Goal: Navigation & Orientation: Find specific page/section

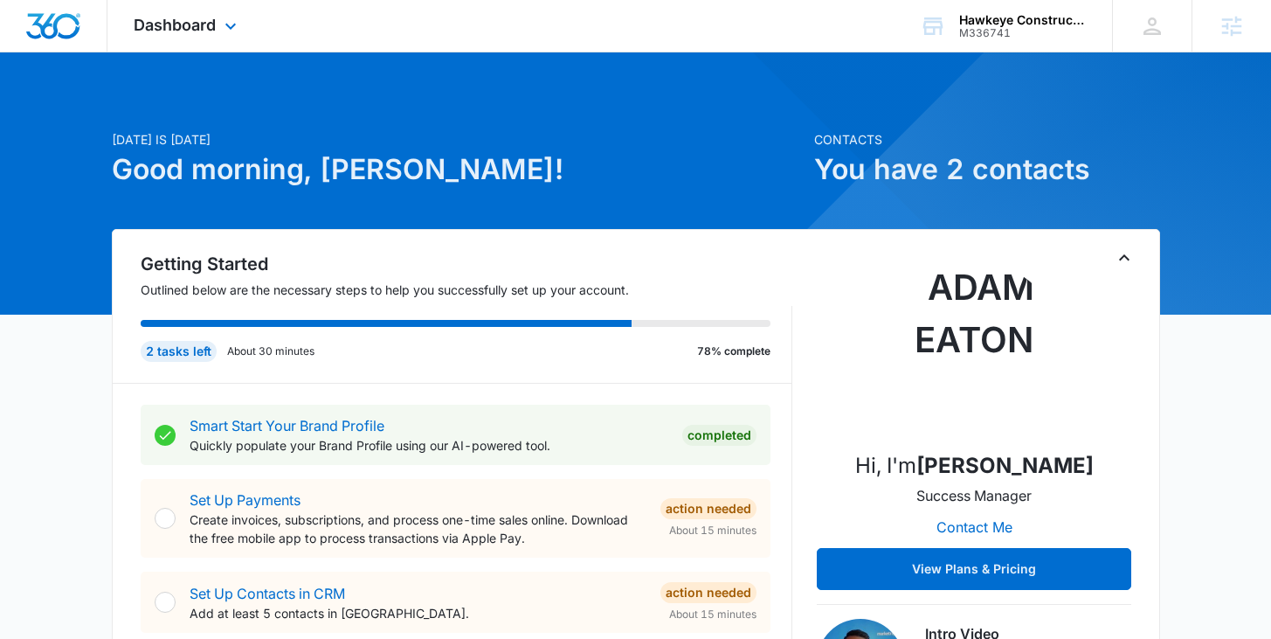
click at [173, 12] on div "Dashboard Apps Reputation Websites Forms CRM Email Social Content Ads Intellige…" at bounding box center [187, 26] width 160 height 52
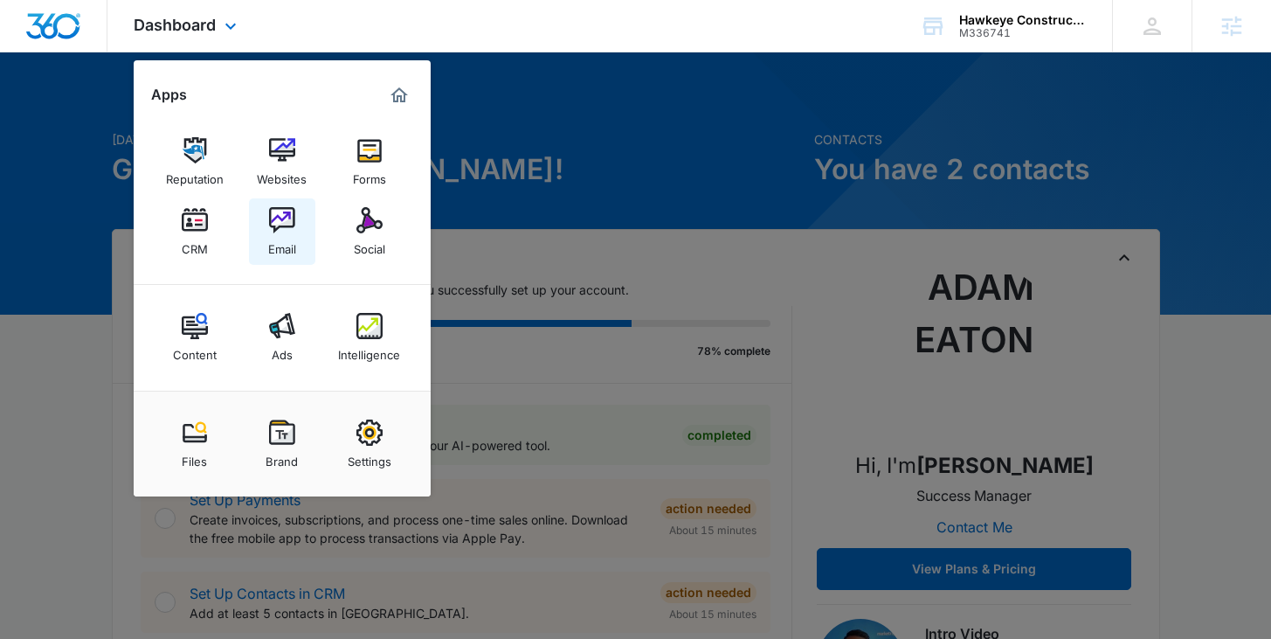
click at [288, 227] on img at bounding box center [282, 220] width 26 height 26
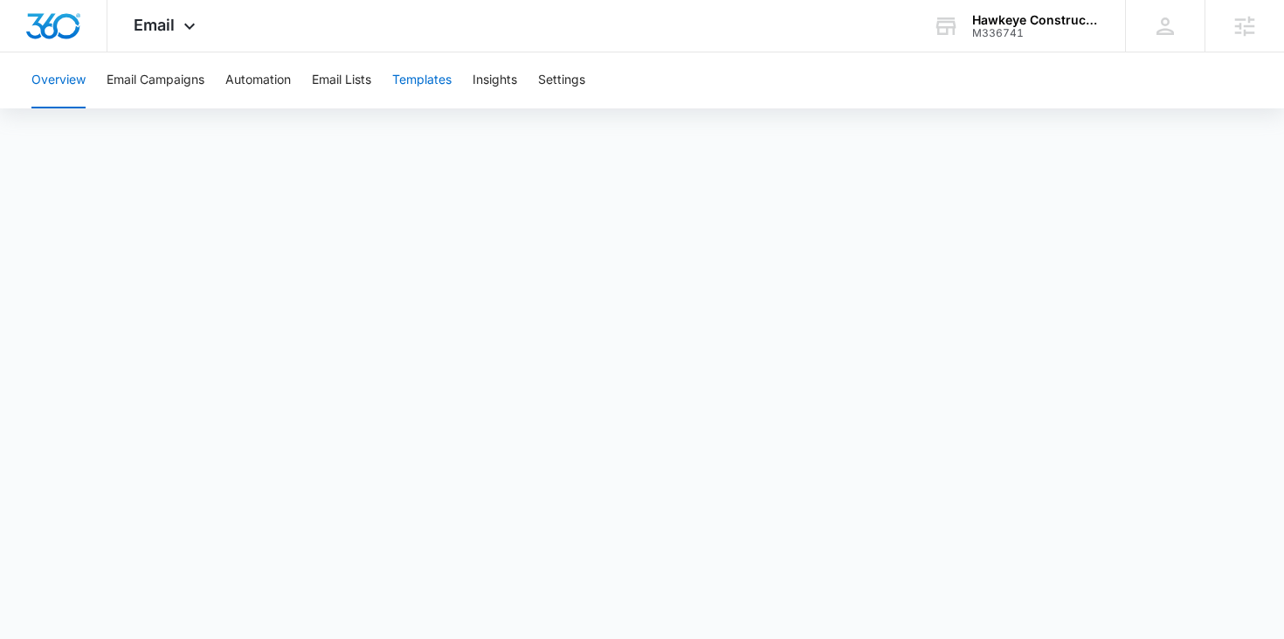
click at [420, 84] on button "Templates" at bounding box center [421, 80] width 59 height 56
click at [283, 83] on button "Automation" at bounding box center [258, 80] width 66 height 56
click at [433, 79] on button "Templates" at bounding box center [421, 80] width 59 height 56
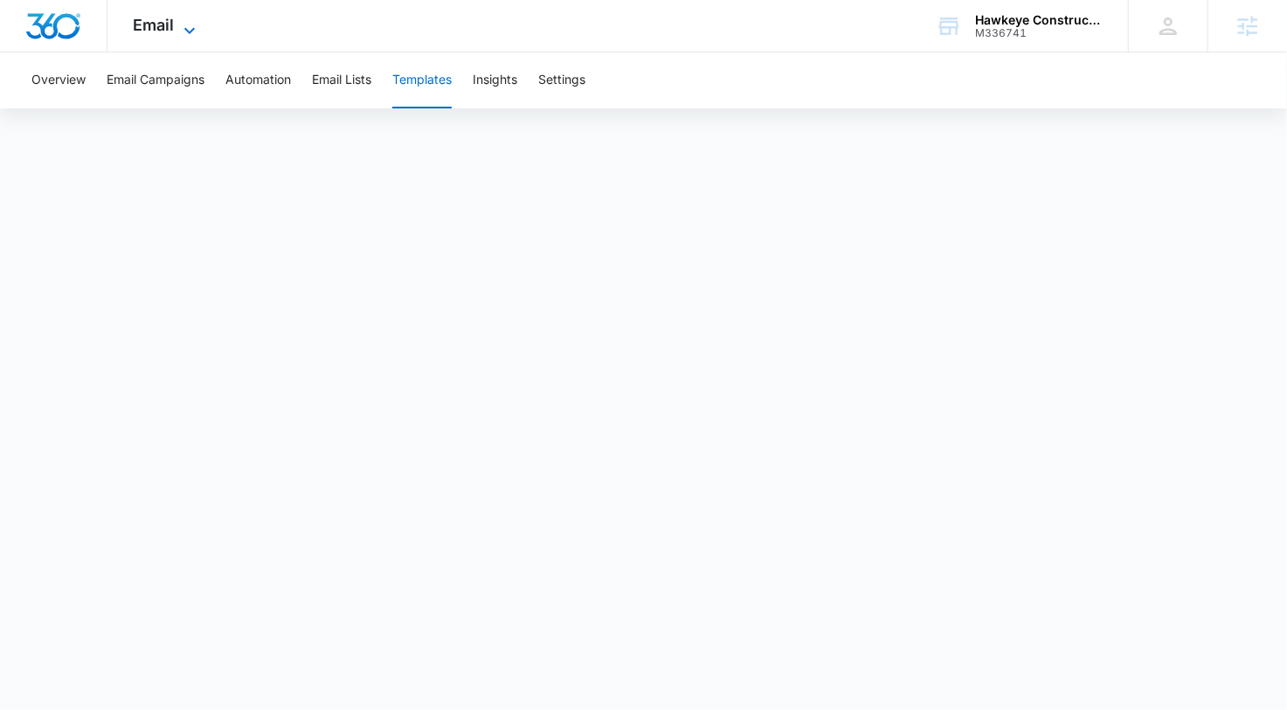
click at [163, 21] on span "Email" at bounding box center [154, 25] width 41 height 18
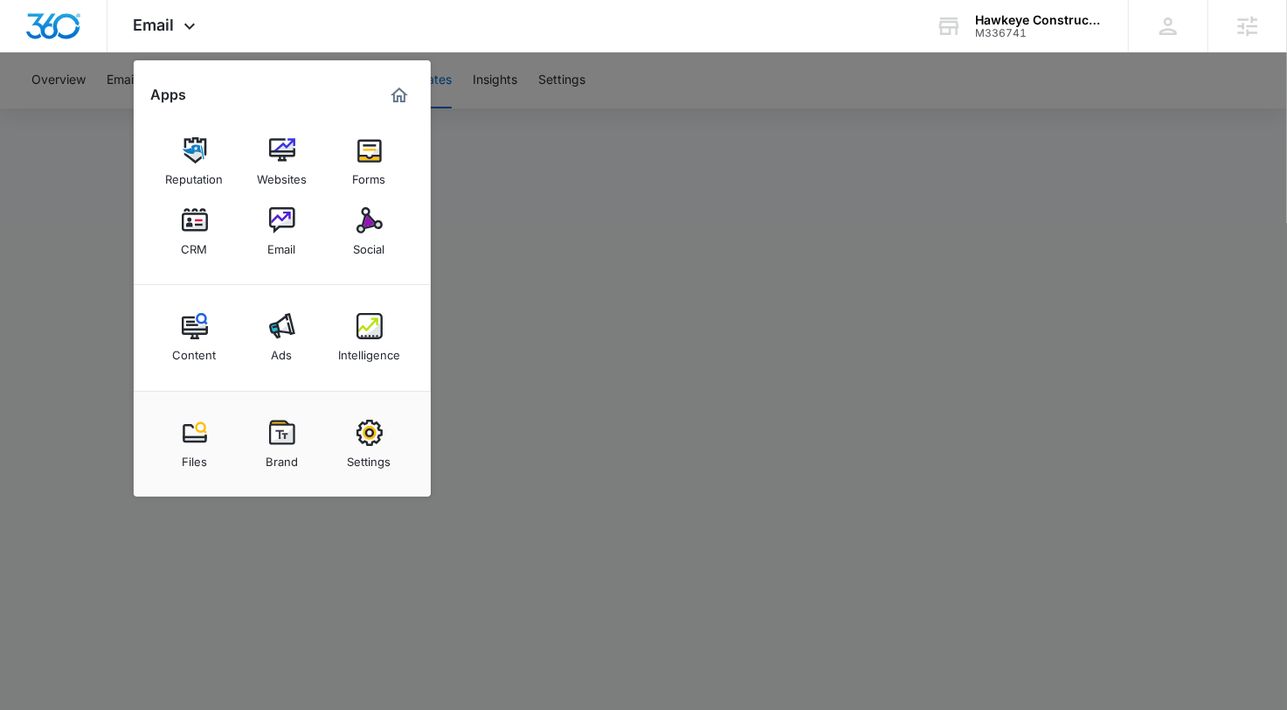
click at [507, 134] on div at bounding box center [643, 355] width 1287 height 710
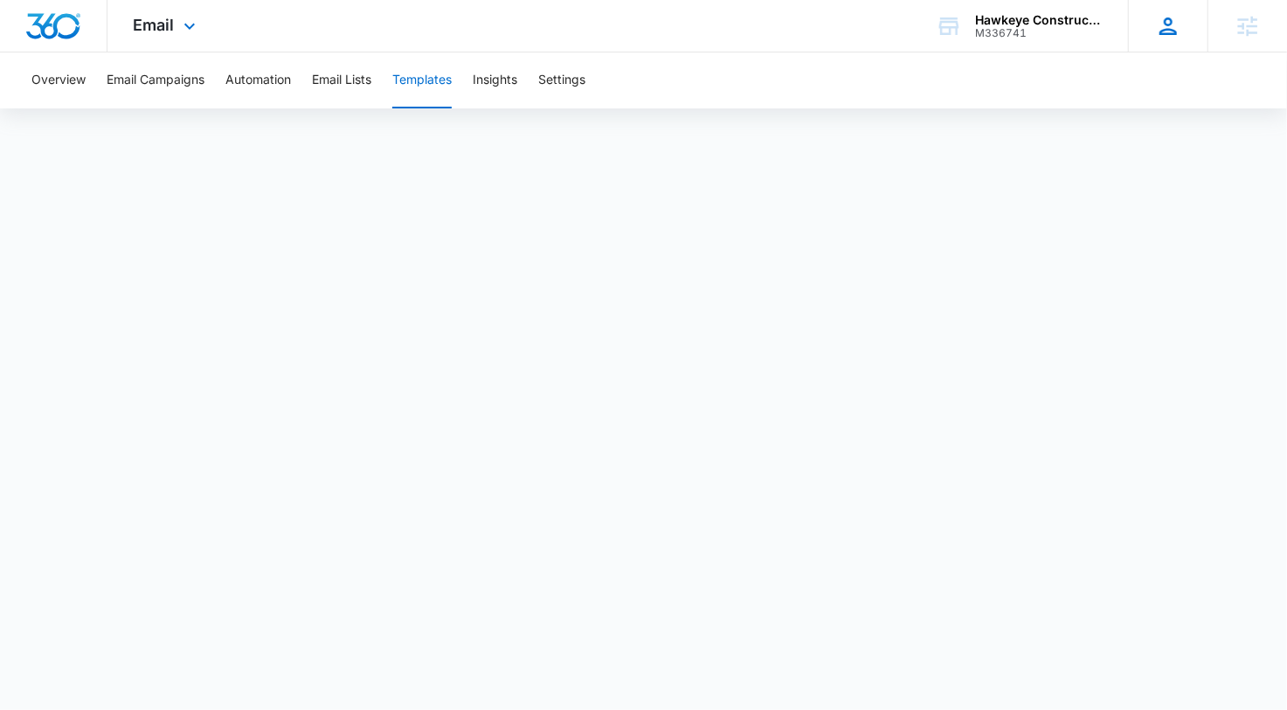
click at [1171, 16] on icon at bounding box center [1168, 26] width 26 height 26
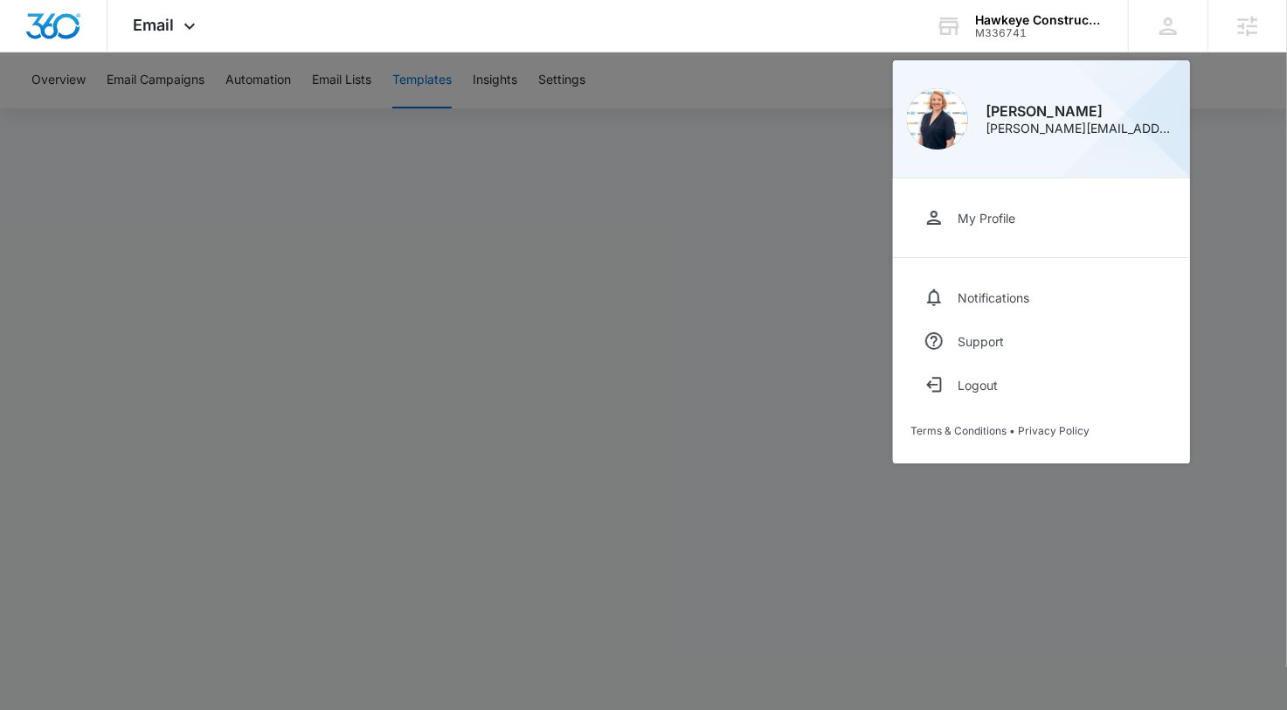
click at [1259, 340] on div at bounding box center [643, 355] width 1287 height 710
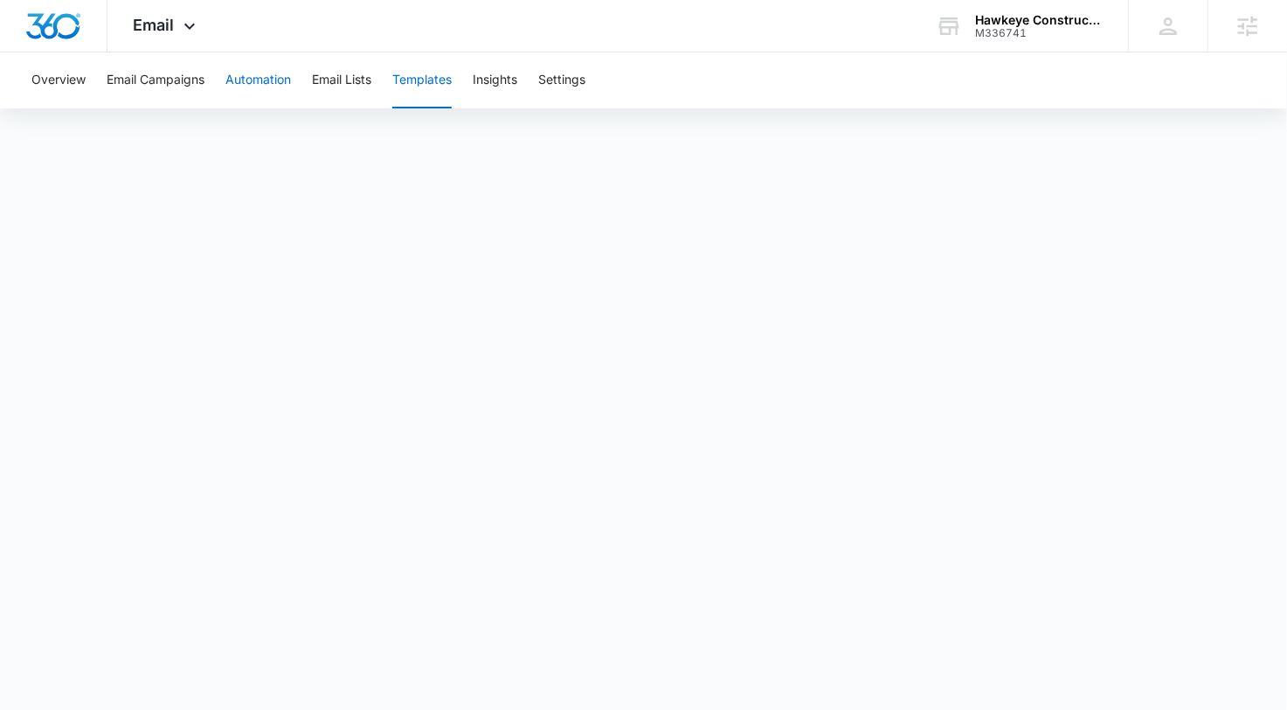
click at [267, 74] on button "Automation" at bounding box center [258, 80] width 66 height 56
click at [398, 80] on button "Templates" at bounding box center [421, 80] width 59 height 56
click at [285, 85] on button "Automation" at bounding box center [258, 80] width 66 height 56
click at [72, 78] on button "Overview" at bounding box center [58, 80] width 54 height 56
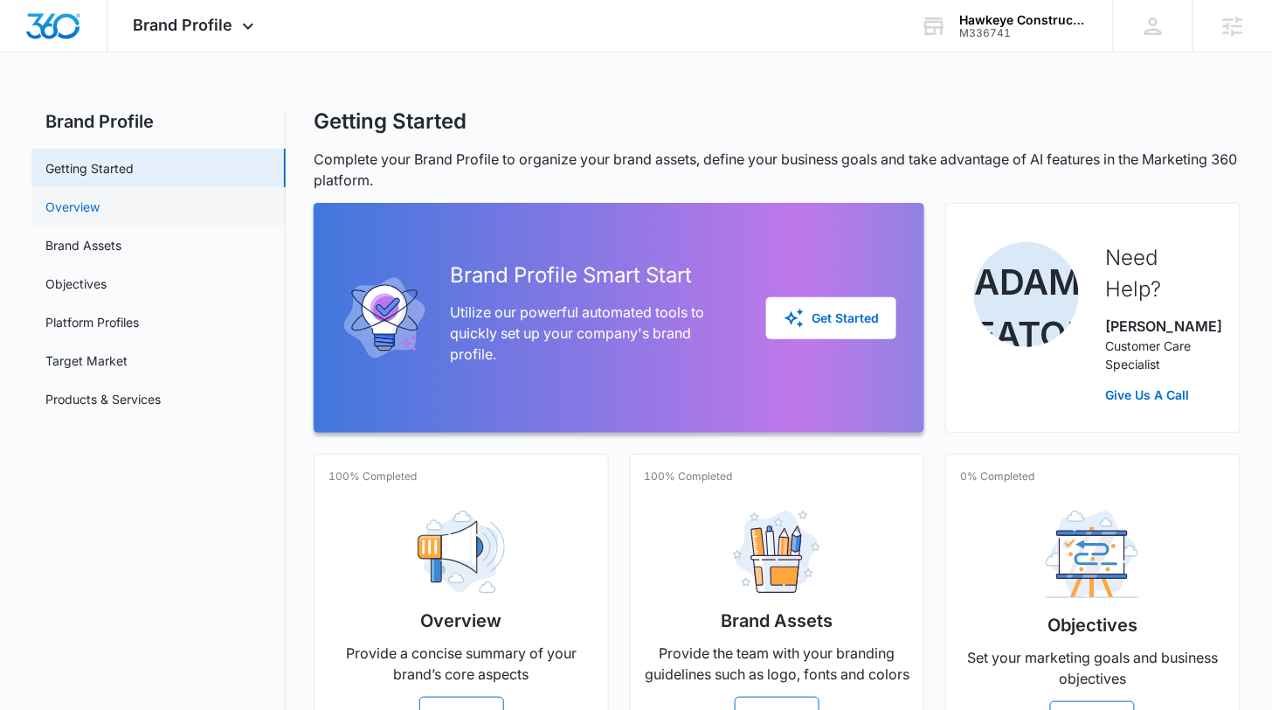
click at [87, 207] on link "Overview" at bounding box center [72, 206] width 54 height 18
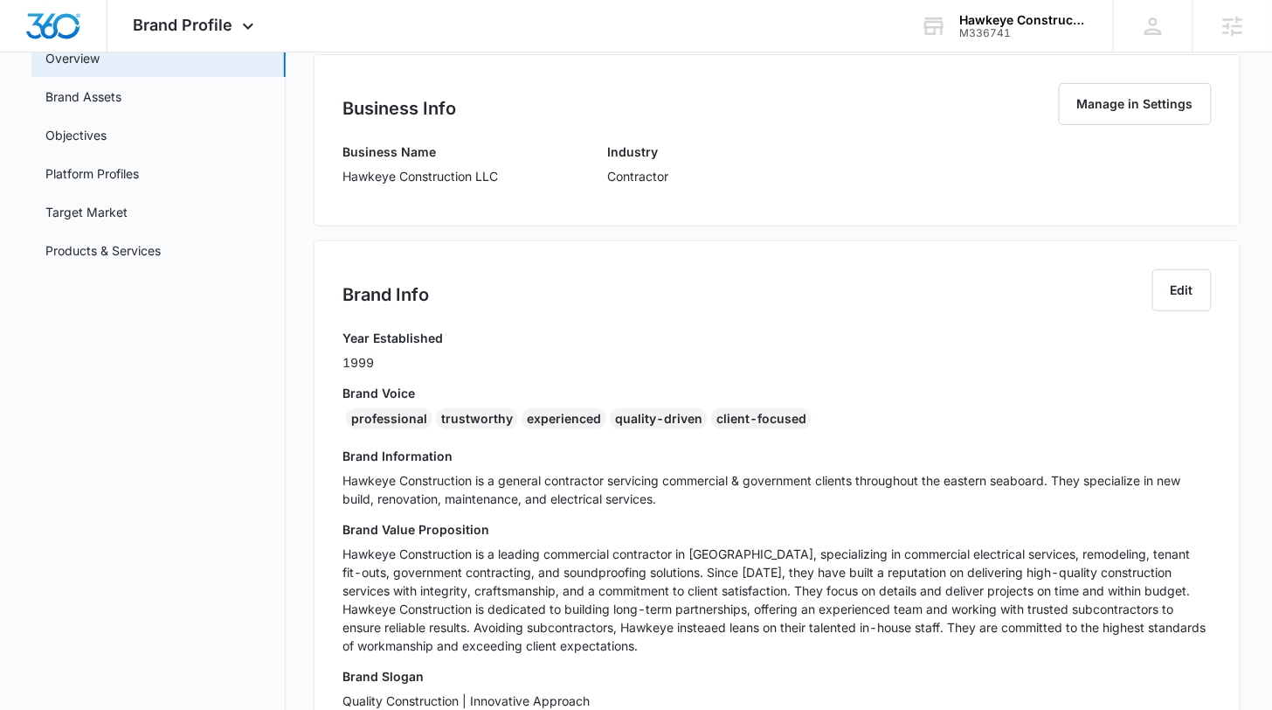
scroll to position [382, 0]
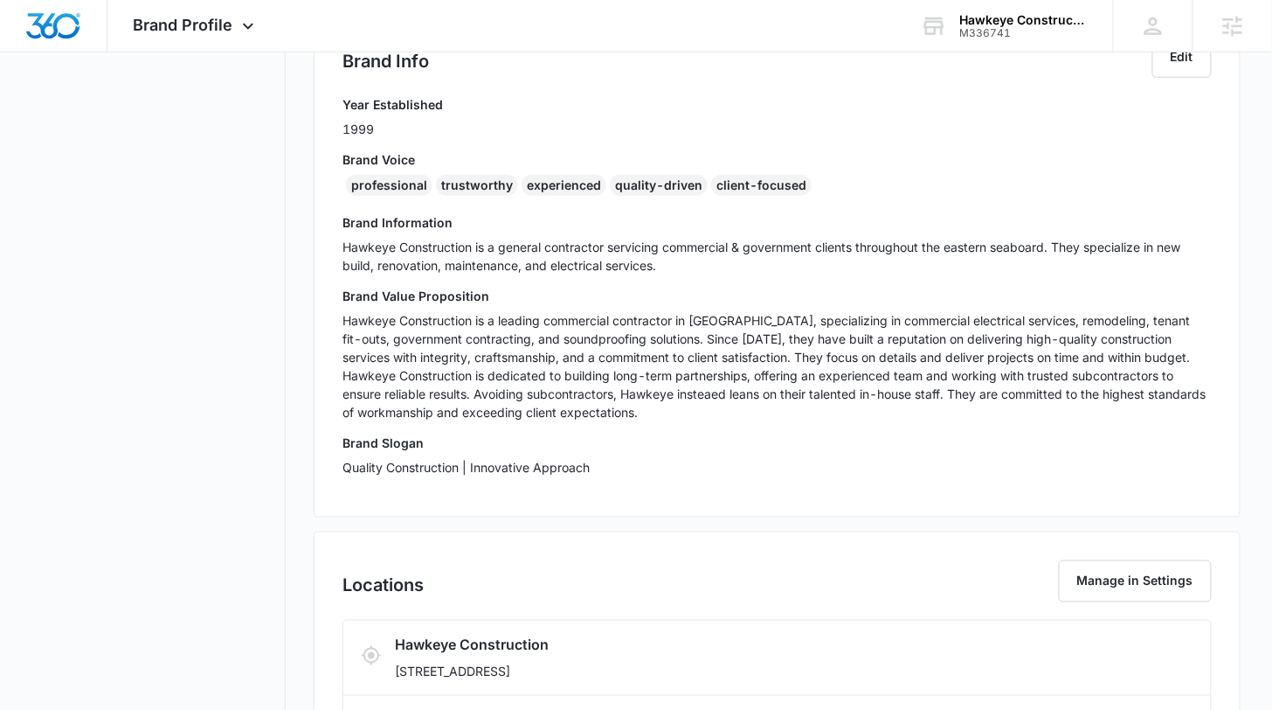
click at [338, 465] on div "Brand Info Edit Year Established 1999 Brand Voice professional trustworthy expe…" at bounding box center [777, 262] width 926 height 510
